Goal: Task Accomplishment & Management: Manage account settings

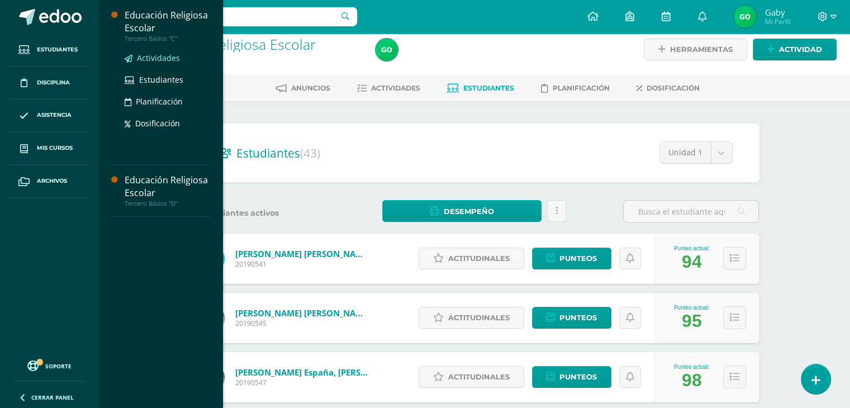
scroll to position [10, 0]
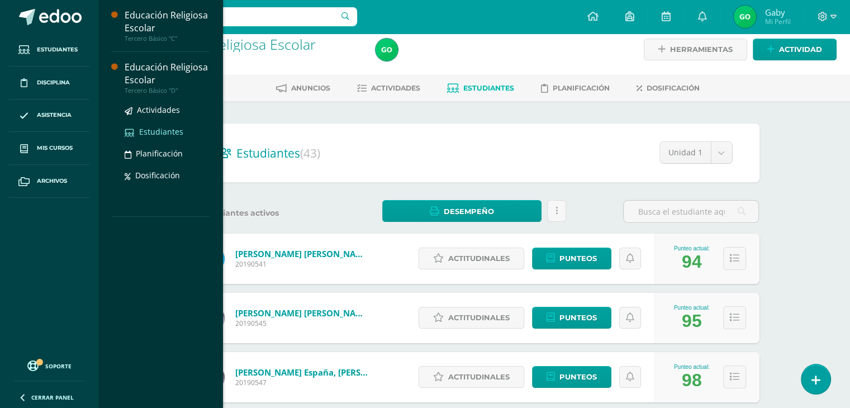
click at [162, 133] on span "Estudiantes" at bounding box center [161, 131] width 44 height 11
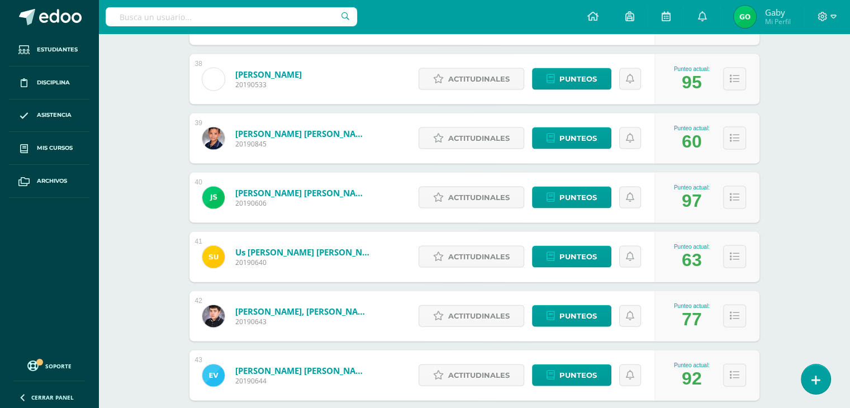
scroll to position [2401, 0]
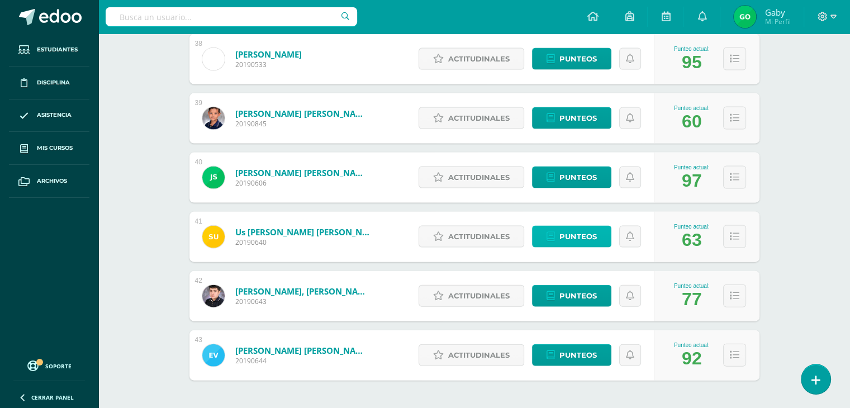
click at [577, 233] on span "Punteos" at bounding box center [578, 236] width 37 height 21
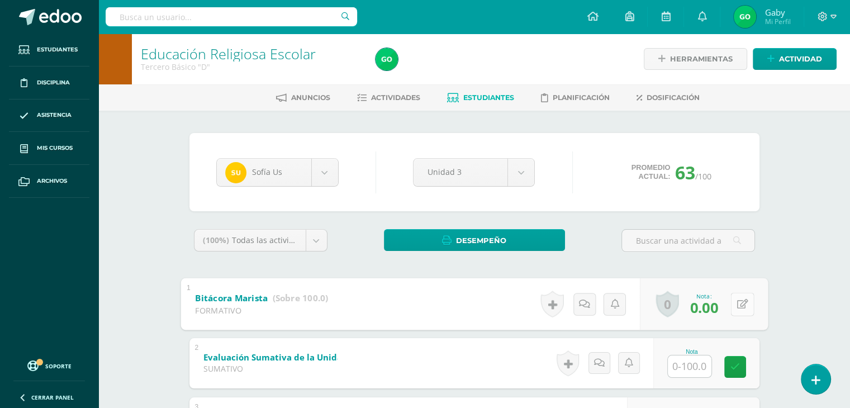
click at [737, 306] on icon at bounding box center [742, 304] width 11 height 10
type input "100"
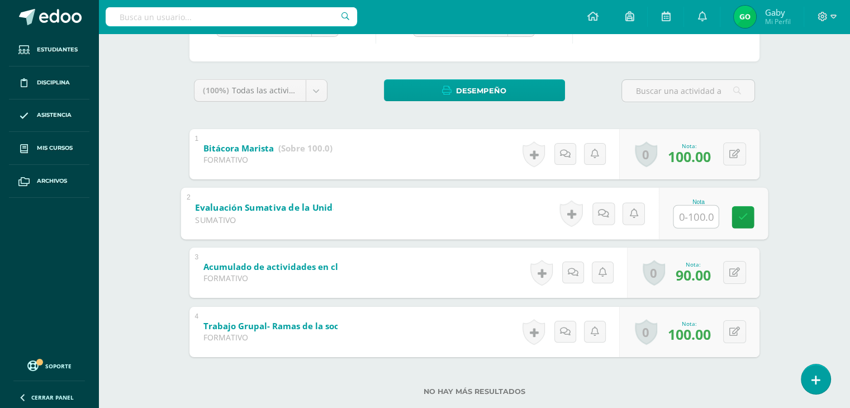
scroll to position [152, 0]
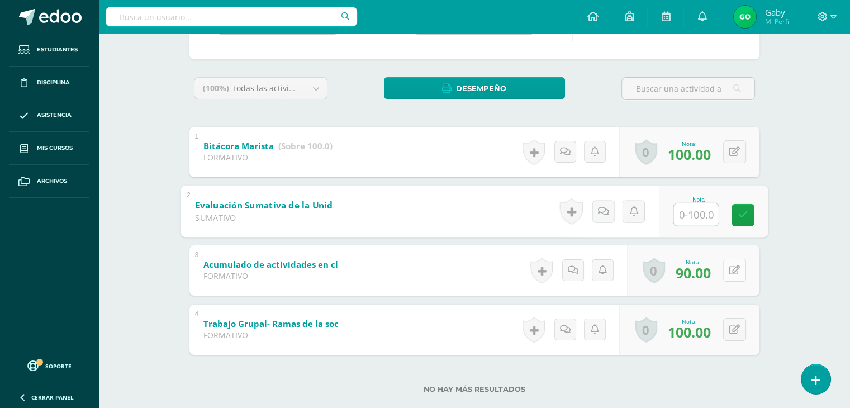
click at [732, 271] on button at bounding box center [734, 270] width 23 height 23
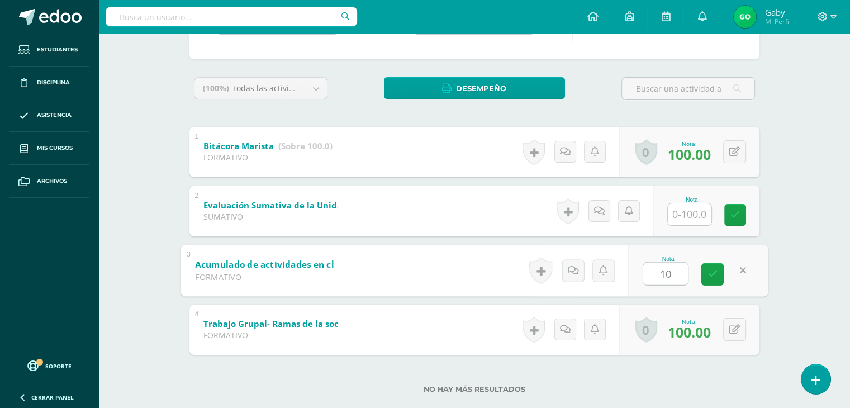
type input "100"
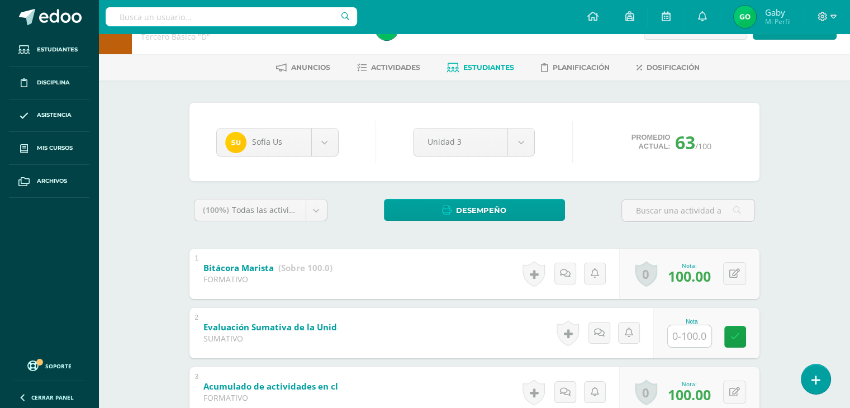
scroll to position [0, 0]
